Goal: Information Seeking & Learning: Check status

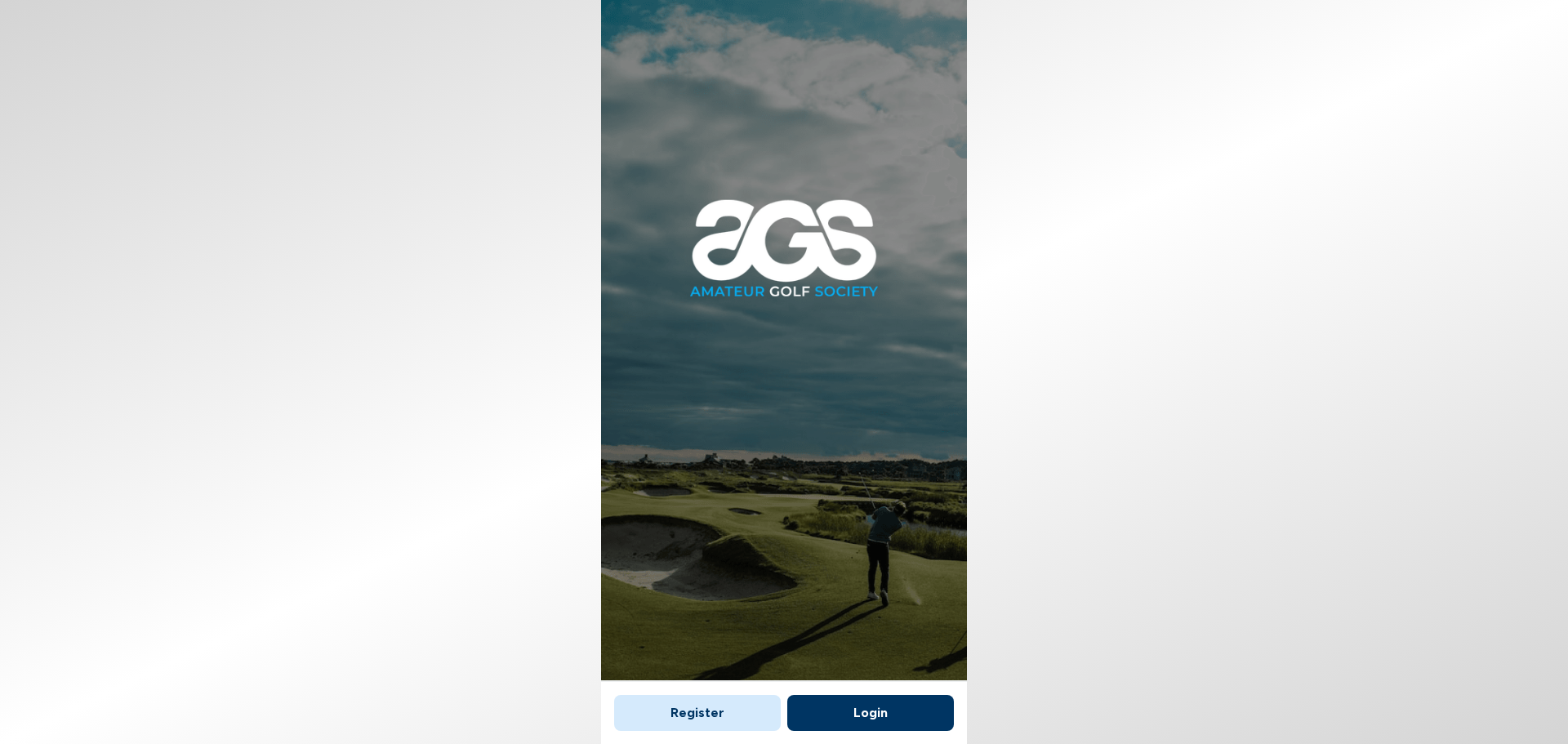
click at [896, 706] on button "Login" at bounding box center [870, 713] width 167 height 36
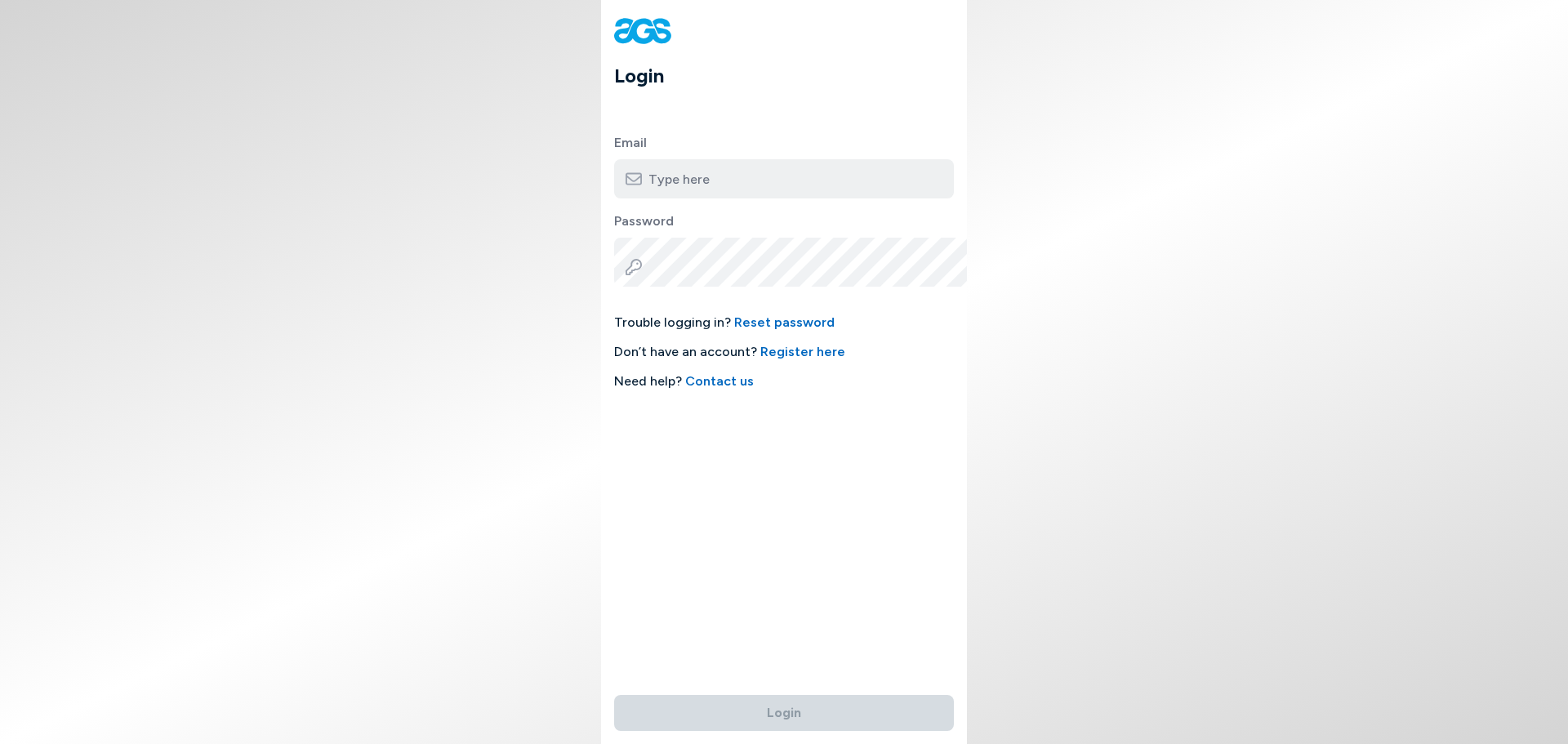
click at [718, 198] on input "email" at bounding box center [784, 179] width 340 height 40
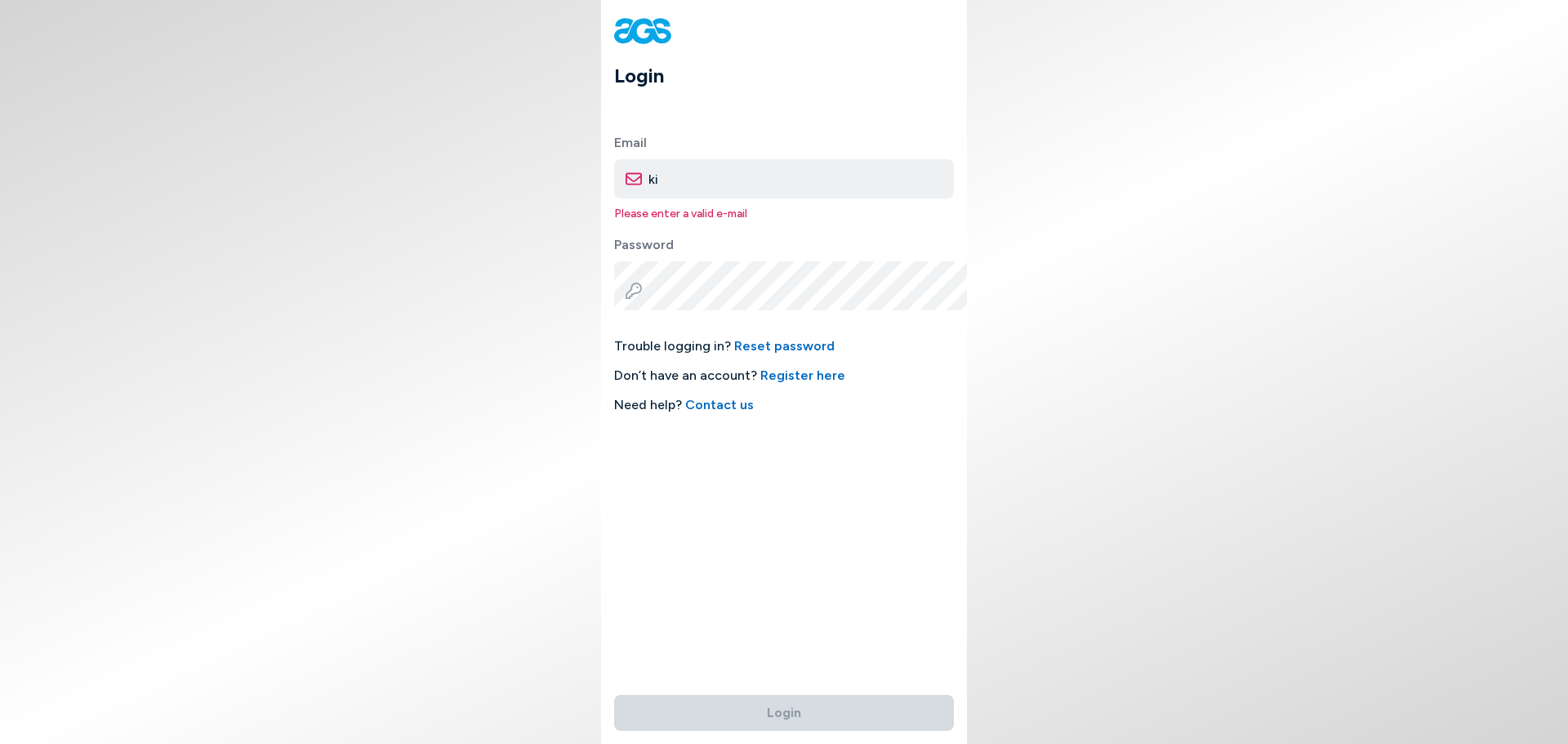
type input "[EMAIL_ADDRESS][DOMAIN_NAME]"
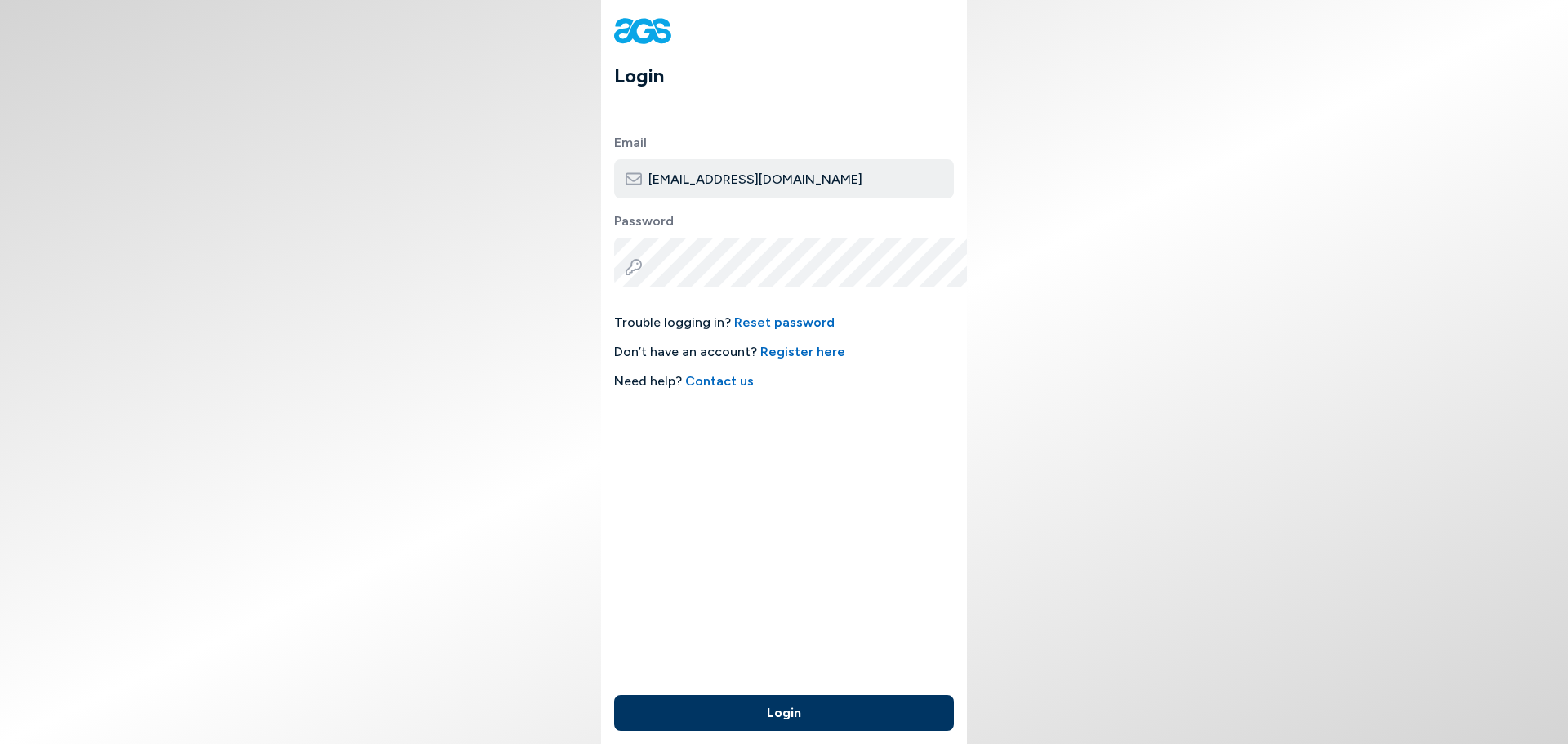
click at [800, 701] on button "Login" at bounding box center [784, 713] width 340 height 36
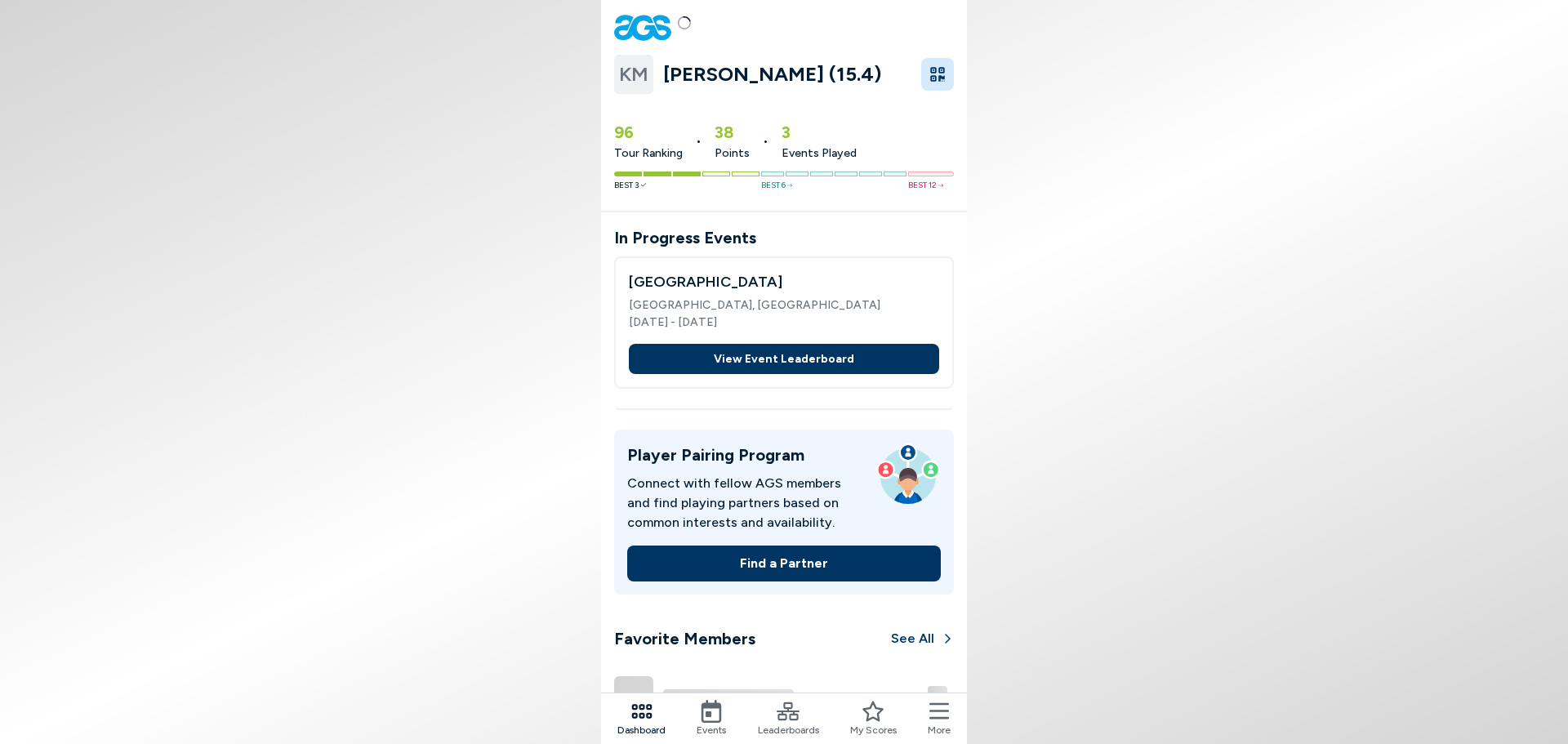
click at [790, 374] on button "View Event Leaderboard" at bounding box center [784, 359] width 311 height 30
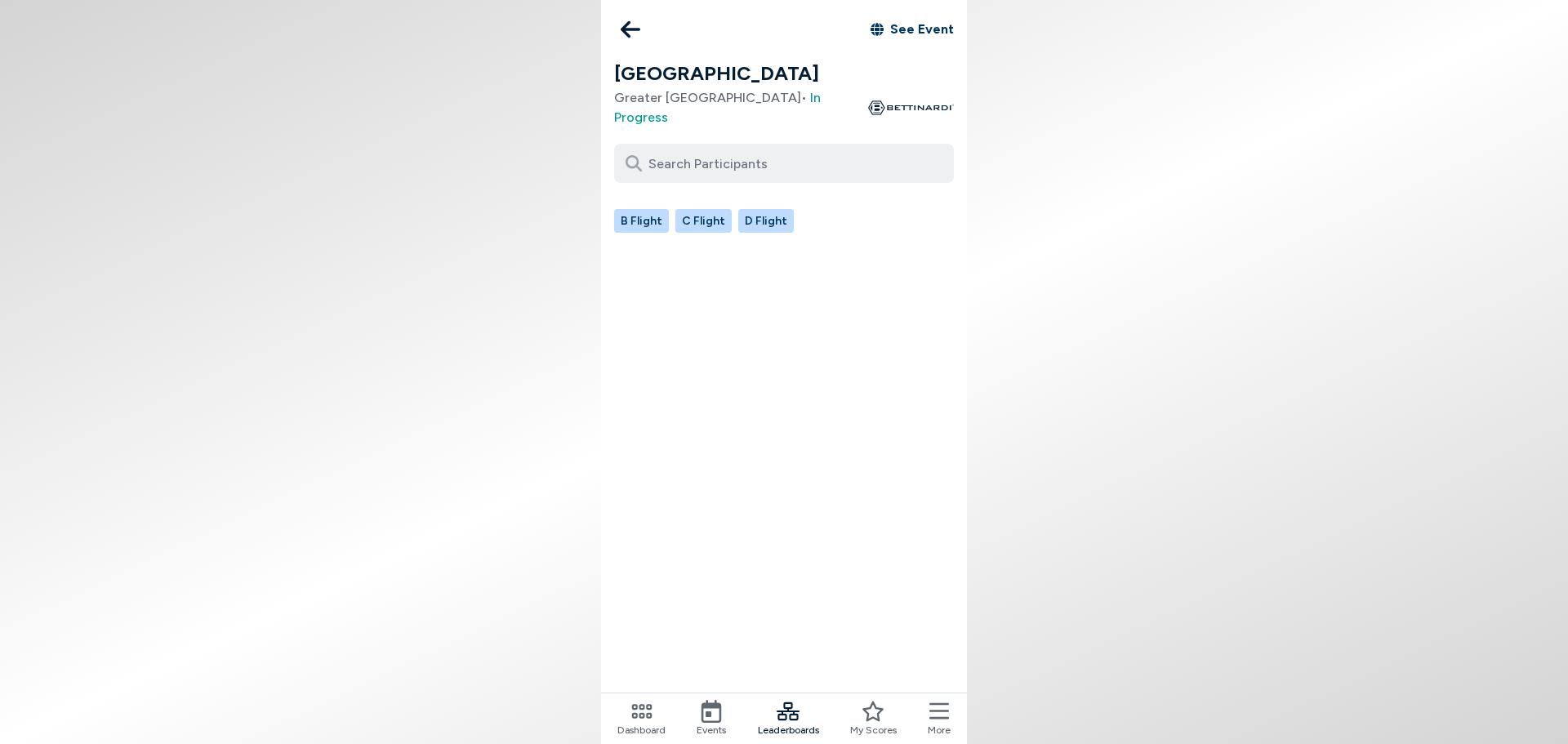
click at [615, 233] on button "B Flight" at bounding box center [642, 221] width 55 height 24
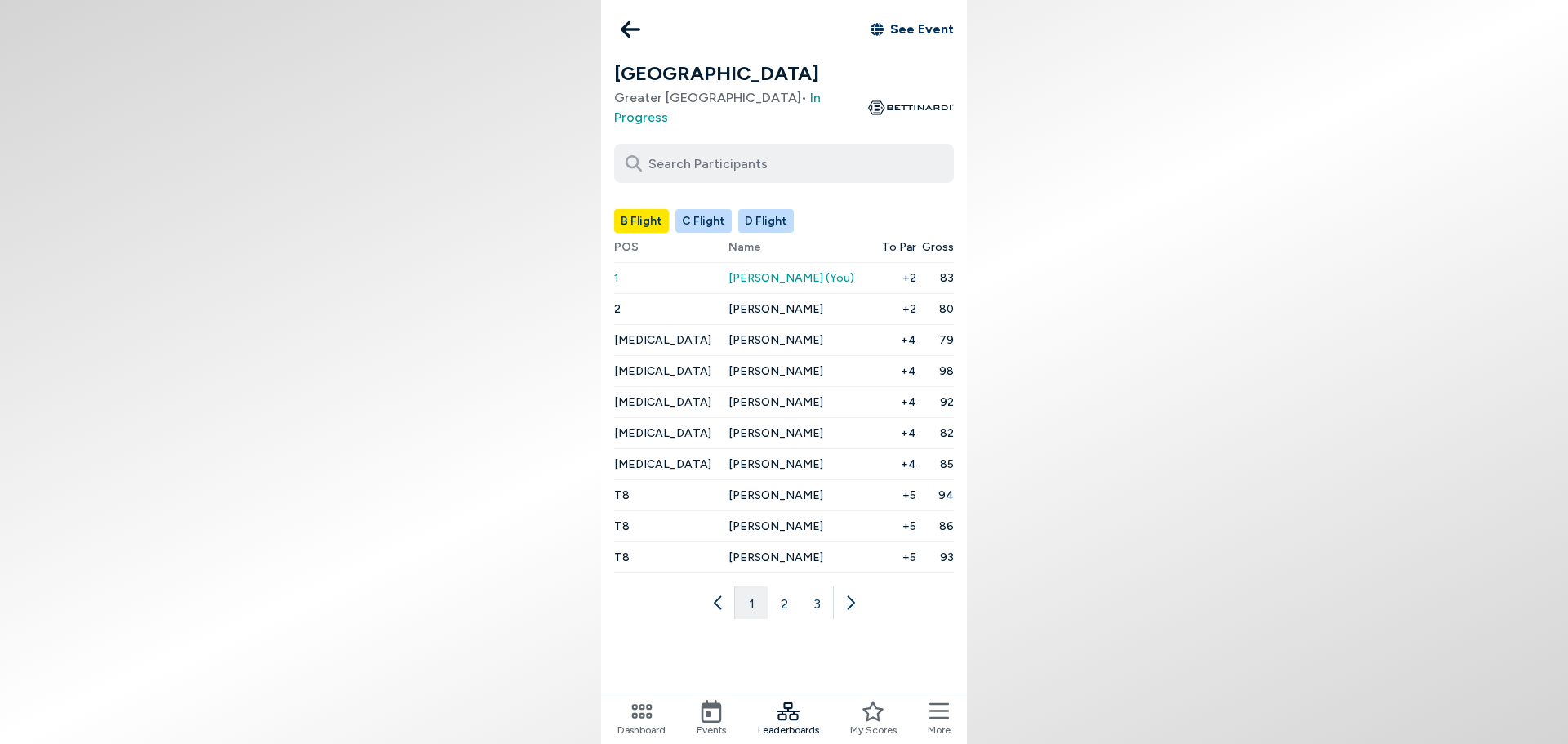
click at [786, 619] on button "2" at bounding box center [784, 602] width 33 height 33
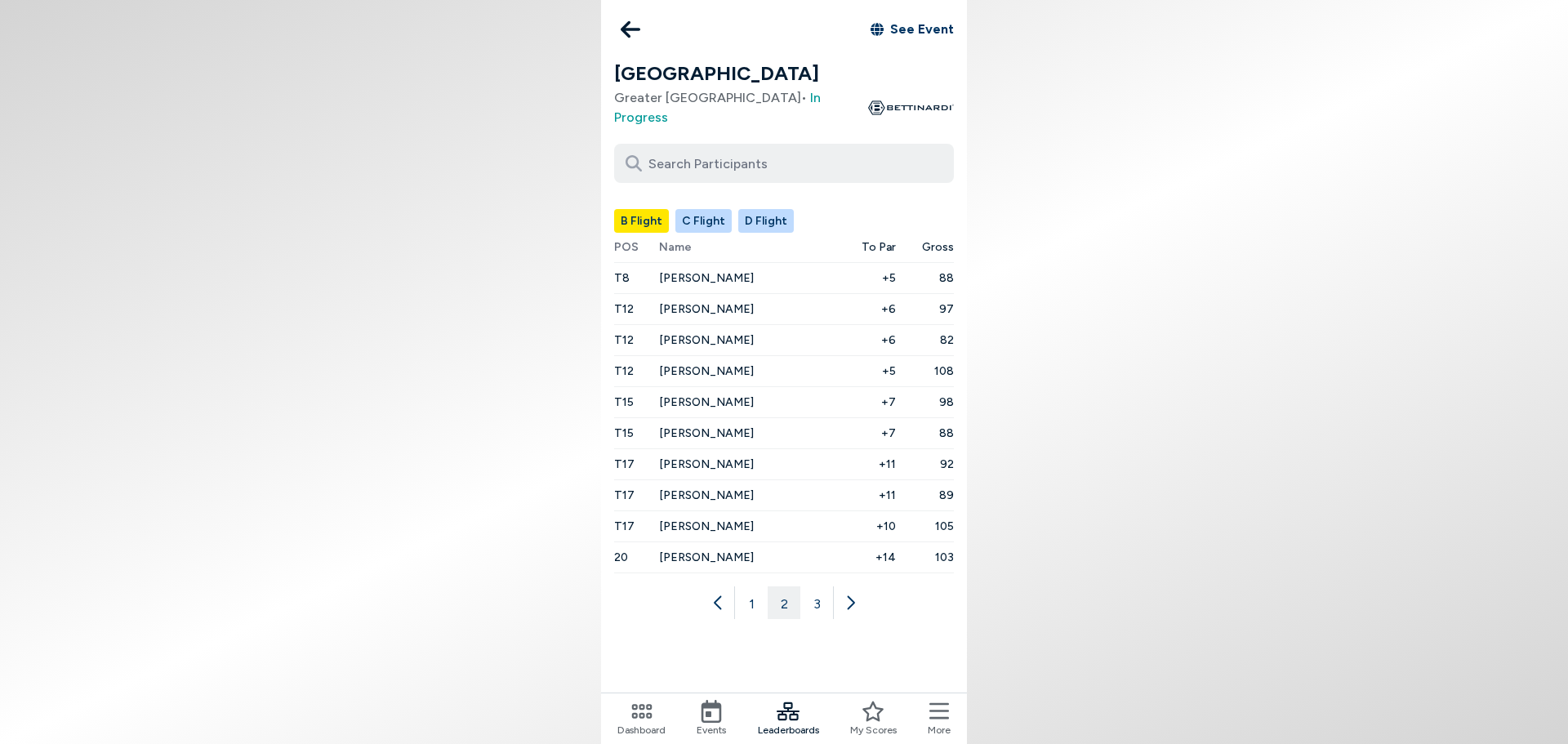
click at [828, 619] on button "3" at bounding box center [817, 602] width 33 height 33
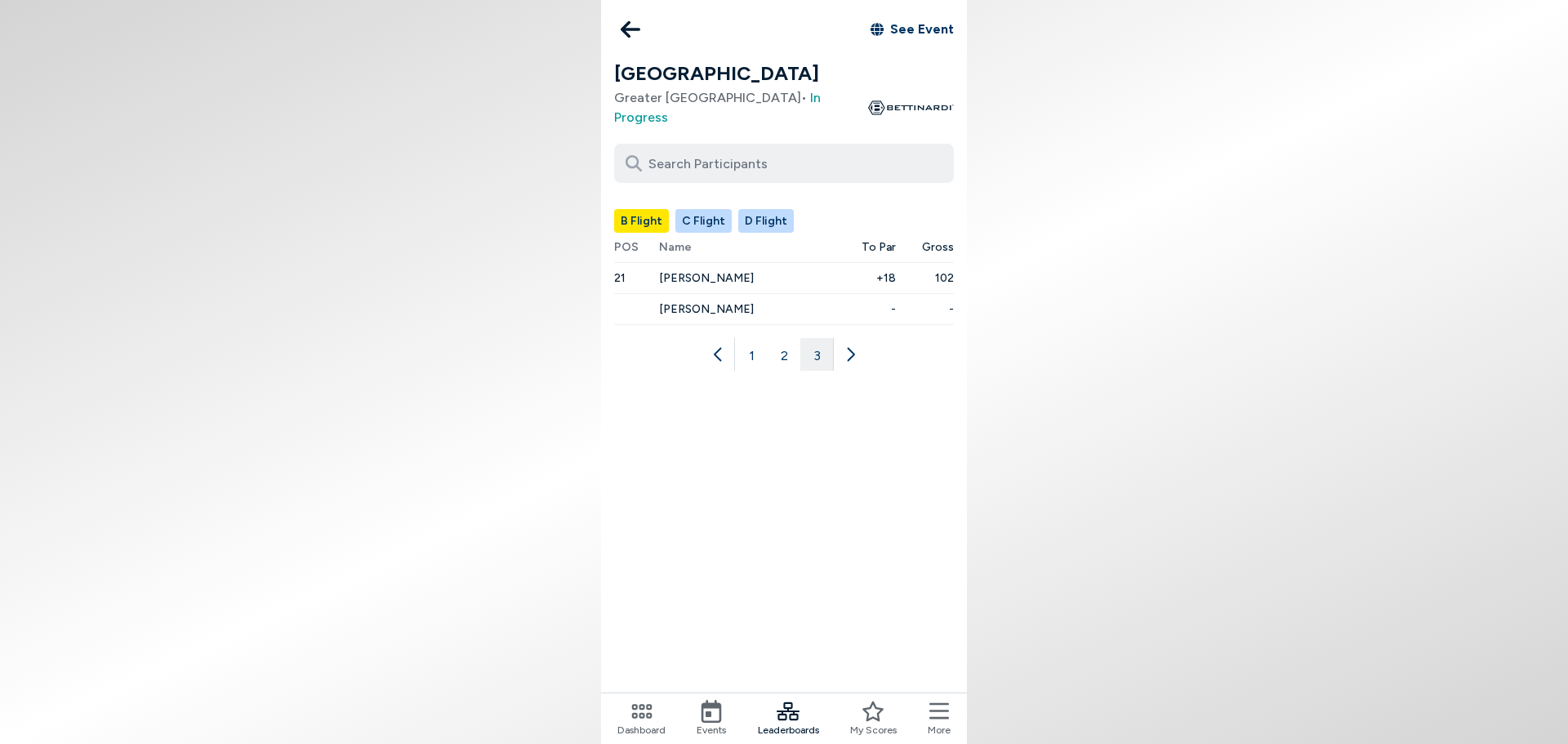
click at [742, 371] on button "1" at bounding box center [751, 354] width 33 height 33
